Goal: Obtain resource: Obtain resource

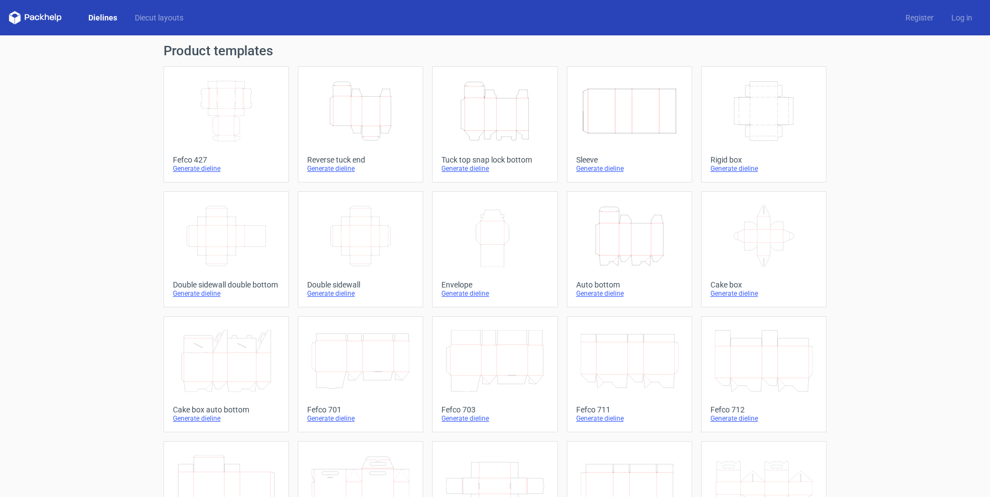
click at [399, 108] on icon "Height Depth Width" at bounding box center [361, 111] width 98 height 62
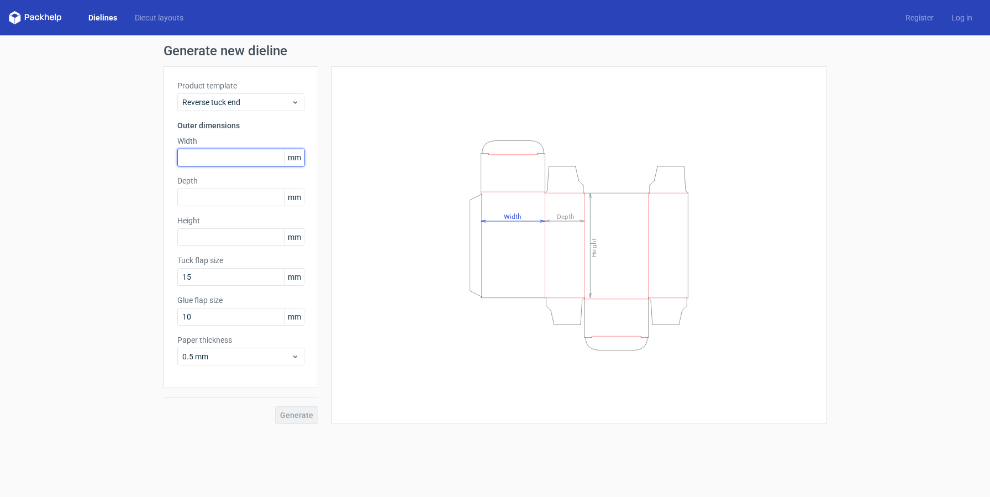
click at [252, 163] on input "text" at bounding box center [240, 158] width 127 height 18
type input "80"
click at [229, 198] on input "text" at bounding box center [240, 197] width 127 height 18
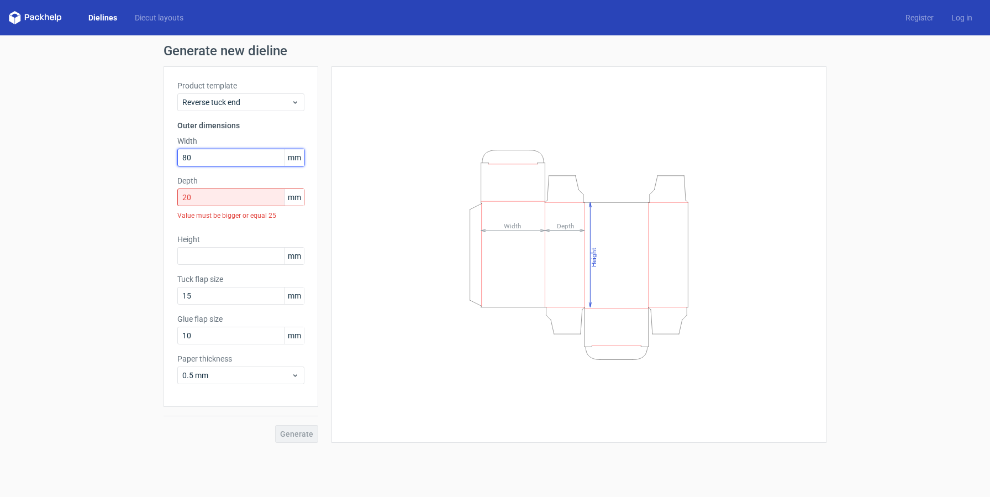
click at [227, 160] on input "80" at bounding box center [240, 158] width 127 height 18
click at [213, 203] on input "20" at bounding box center [240, 197] width 127 height 18
click at [215, 201] on input "20" at bounding box center [240, 197] width 127 height 18
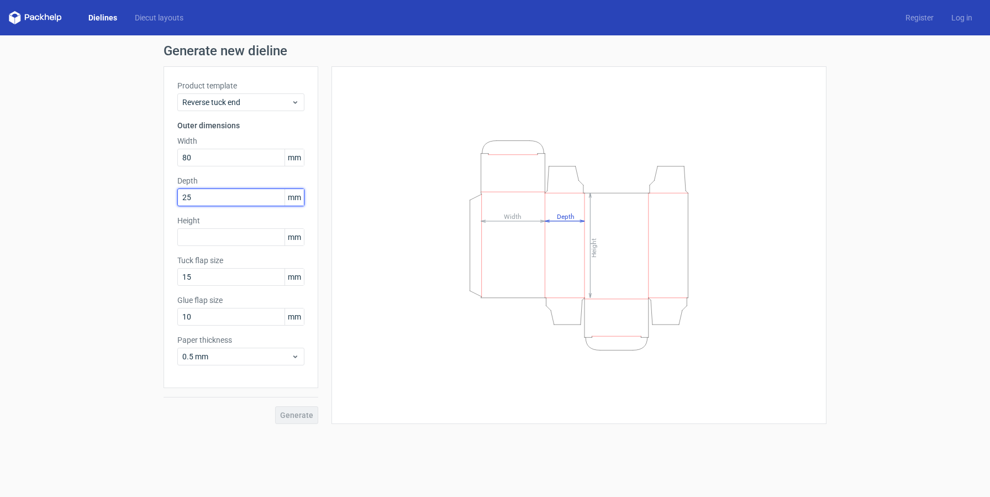
type input "25"
click at [246, 239] on input "text" at bounding box center [240, 237] width 127 height 18
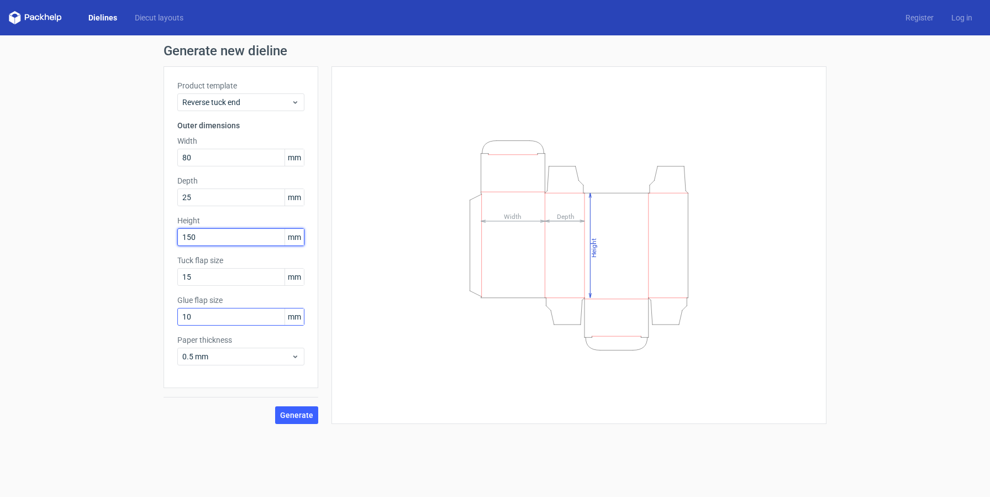
type input "150"
drag, startPoint x: 225, startPoint y: 317, endPoint x: 182, endPoint y: 314, distance: 43.2
click at [182, 314] on input "10" at bounding box center [240, 317] width 127 height 18
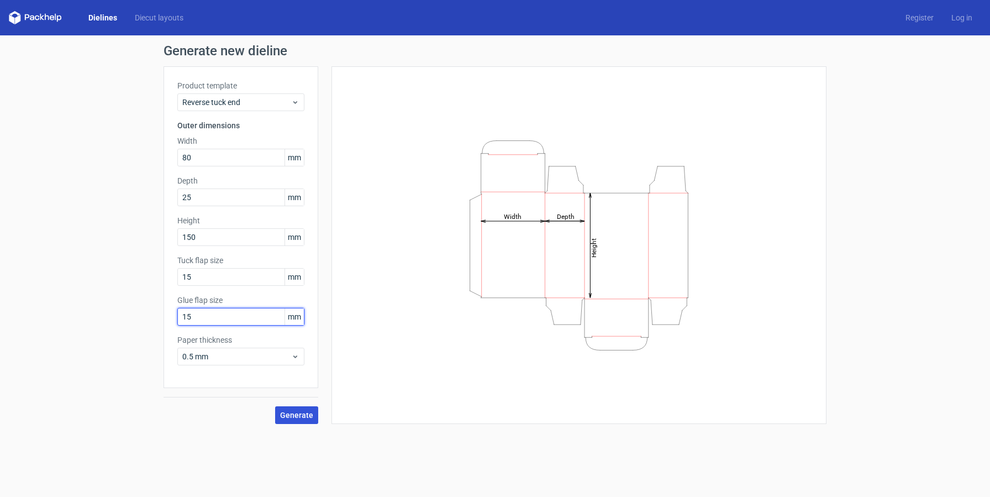
type input "15"
click at [291, 417] on span "Generate" at bounding box center [296, 415] width 33 height 8
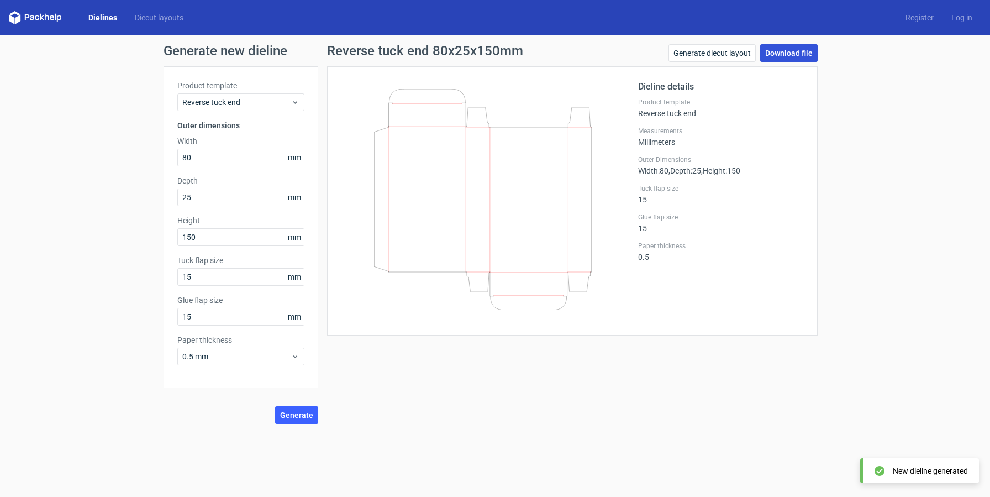
click at [791, 57] on link "Download file" at bounding box center [788, 53] width 57 height 18
click at [790, 56] on link "Download file" at bounding box center [788, 53] width 57 height 18
click at [306, 411] on span "Generate" at bounding box center [296, 415] width 33 height 8
click at [801, 55] on link "Download file" at bounding box center [788, 53] width 57 height 18
